Goal: Task Accomplishment & Management: Use online tool/utility

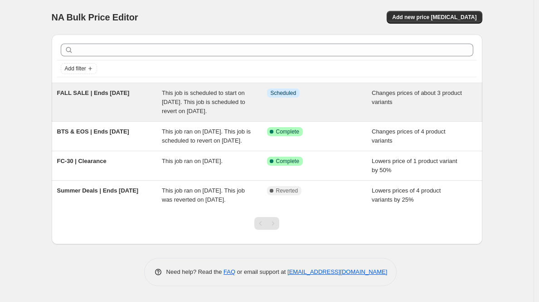
click at [134, 106] on div "FALL SALE | Ends [DATE]" at bounding box center [109, 101] width 105 height 27
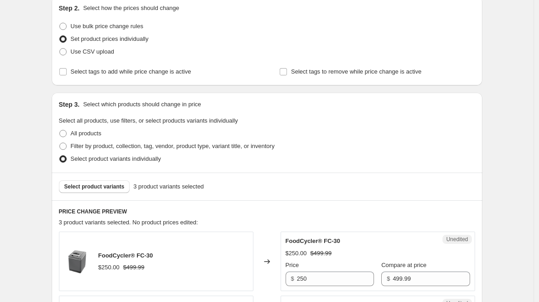
scroll to position [153, 0]
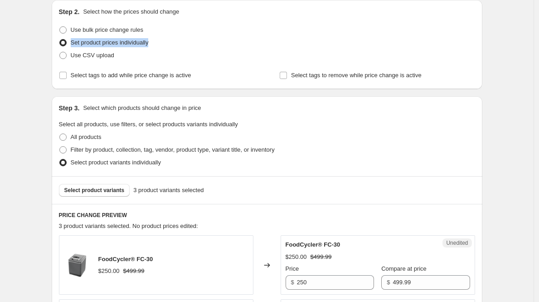
drag, startPoint x: 169, startPoint y: 40, endPoint x: 83, endPoint y: 38, distance: 86.2
click at [83, 38] on div "Set product prices individually" at bounding box center [267, 42] width 416 height 13
copy span "Set product prices individually"
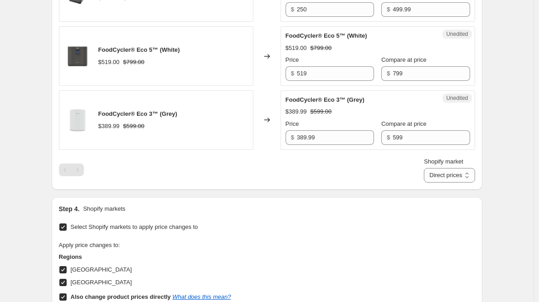
scroll to position [426, 0]
click at [468, 172] on select "Direct prices [GEOGRAPHIC_DATA] [GEOGRAPHIC_DATA]" at bounding box center [449, 174] width 51 height 15
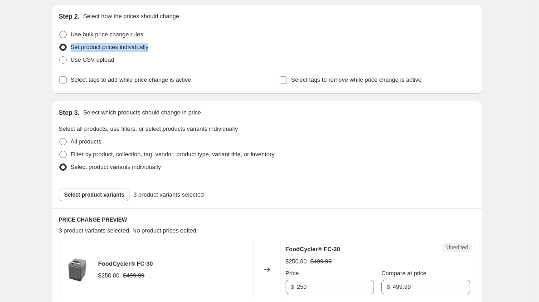
scroll to position [38, 0]
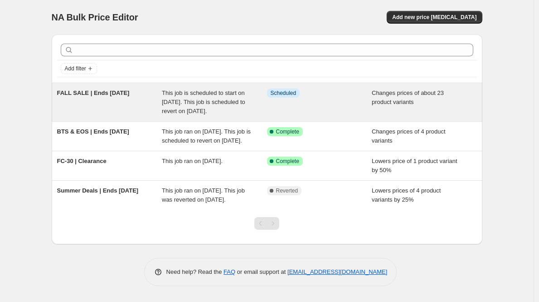
click at [142, 110] on div "FALL SALE | Ends [DATE]" at bounding box center [109, 101] width 105 height 27
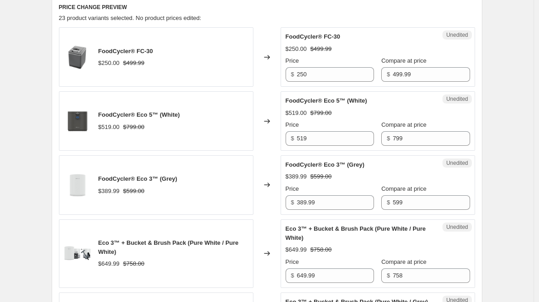
scroll to position [361, 0]
